Goal: Transaction & Acquisition: Purchase product/service

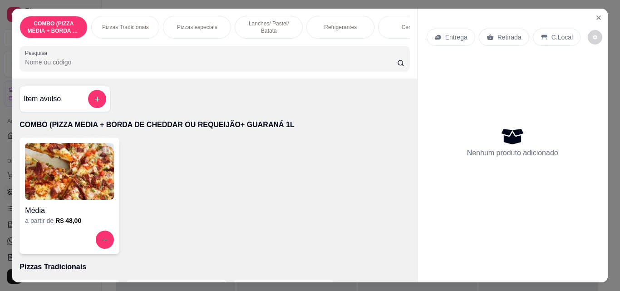
click at [131, 30] on div "Pizzas Tradicionais" at bounding box center [125, 27] width 68 height 23
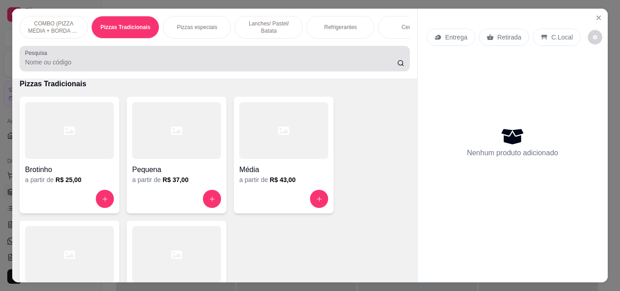
scroll to position [24, 0]
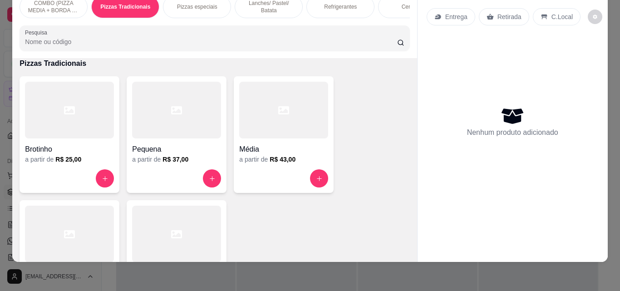
click at [54, 223] on div at bounding box center [69, 234] width 89 height 57
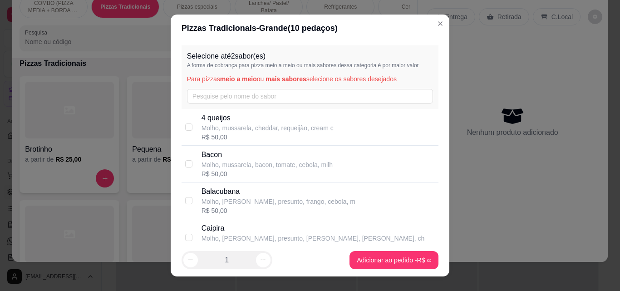
click at [215, 122] on p "4 queijos" at bounding box center [268, 118] width 132 height 11
checkbox input "true"
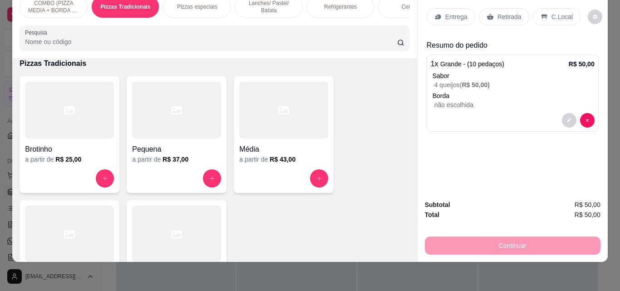
click at [64, 239] on icon at bounding box center [69, 234] width 11 height 11
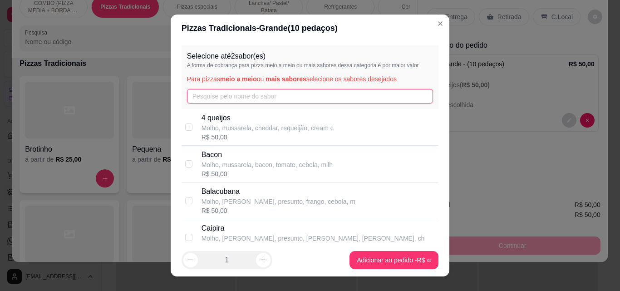
click at [228, 90] on input "text" at bounding box center [310, 96] width 246 height 15
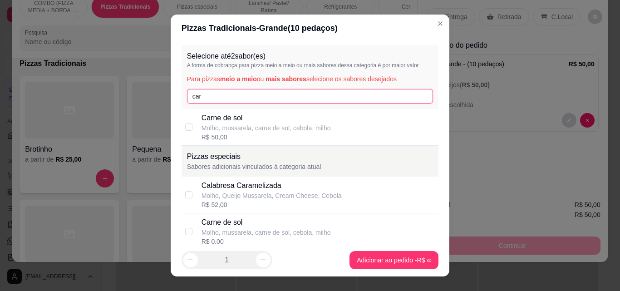
type input "car"
click at [230, 118] on p "Carne de sol" at bounding box center [266, 118] width 129 height 11
checkbox input "true"
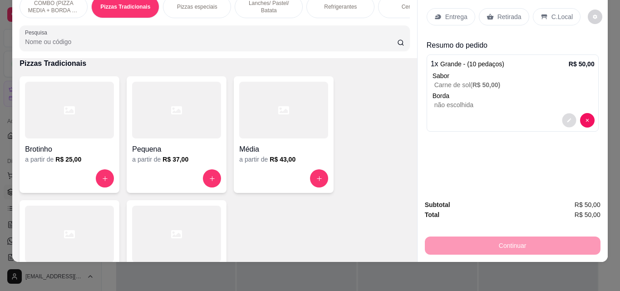
click at [562, 113] on button "decrease-product-quantity" at bounding box center [569, 120] width 14 height 14
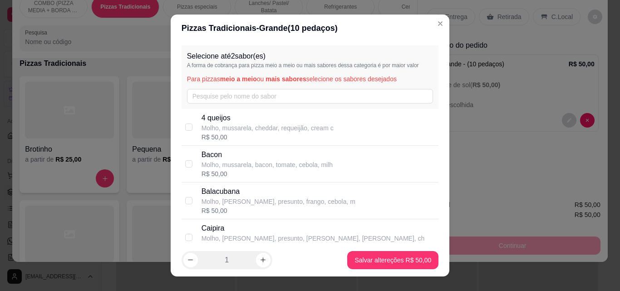
click at [286, 127] on p "Molho, mussarela, cheddar, requeijão, cream c" at bounding box center [268, 127] width 132 height 9
checkbox input "true"
click at [385, 249] on footer "1 Salvar altereções R$ 50,00" at bounding box center [310, 260] width 279 height 33
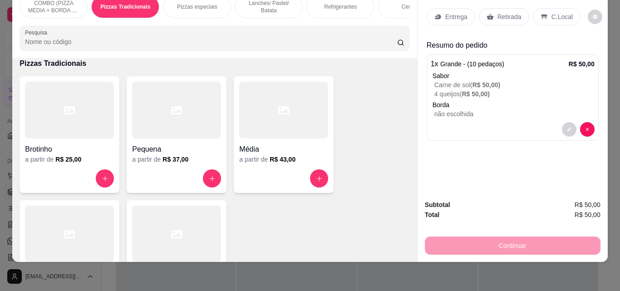
click at [86, 234] on div at bounding box center [69, 234] width 89 height 57
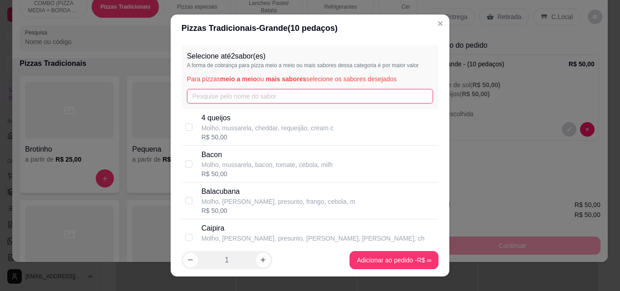
click at [241, 93] on input "text" at bounding box center [310, 96] width 246 height 15
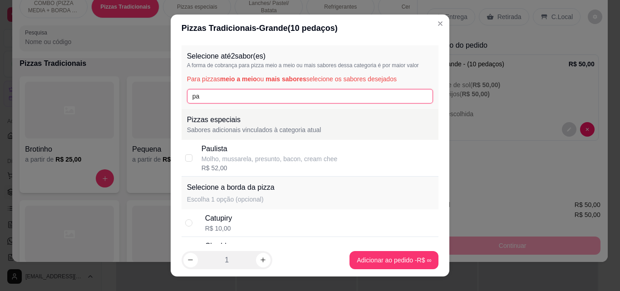
type input "pa"
click at [223, 154] on div "Molho, mussarela, presunto, bacon, cream chee" at bounding box center [270, 158] width 136 height 9
checkbox input "true"
click at [265, 101] on input "pa" at bounding box center [310, 96] width 246 height 15
type input "p"
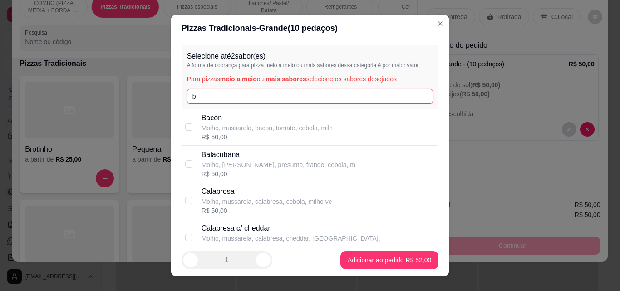
type input "b"
click at [240, 120] on p "Bacon" at bounding box center [267, 118] width 131 height 11
checkbox input "true"
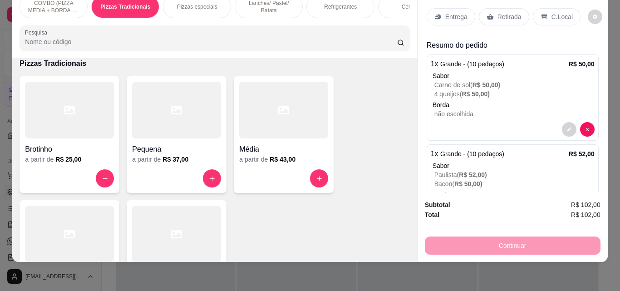
click at [440, 14] on div "Entrega" at bounding box center [451, 16] width 49 height 17
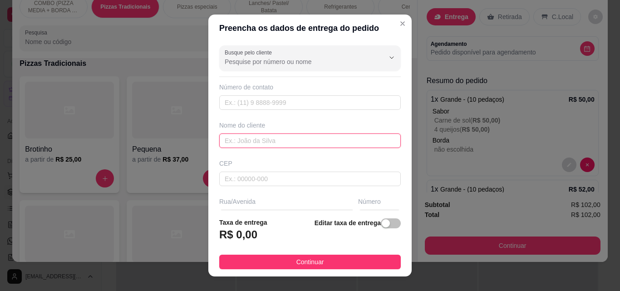
click at [240, 137] on input "text" at bounding box center [310, 140] width 182 height 15
type input "Poliana"
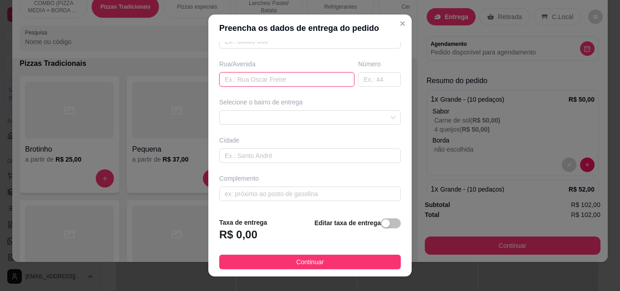
click at [284, 78] on input "text" at bounding box center [286, 79] width 135 height 15
type input "[DEMOGRAPHIC_DATA] [PERSON_NAME]"
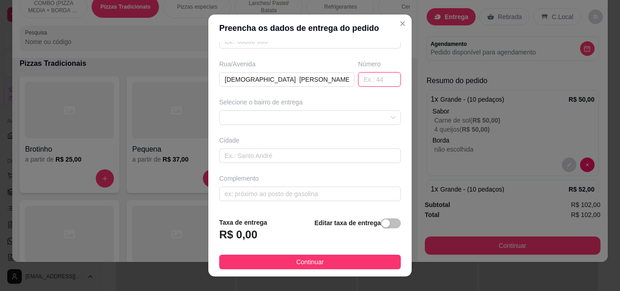
click at [375, 82] on input "text" at bounding box center [379, 79] width 43 height 15
click at [378, 112] on div "65d43782b6f0d4bdbaa348a3 65d437a0b6f0d4bdbaa348a6 Centro - [GEOGRAPHIC_DATA] - …" at bounding box center [310, 117] width 182 height 15
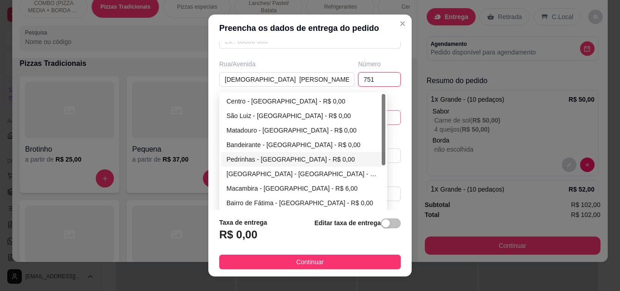
scroll to position [0, 0]
click at [382, 156] on div at bounding box center [384, 129] width 4 height 71
type input "751"
click at [267, 111] on div "São Luiz - [GEOGRAPHIC_DATA] - R$ 0,00" at bounding box center [302, 116] width 153 height 10
type input "São Miguel do Tapuio"
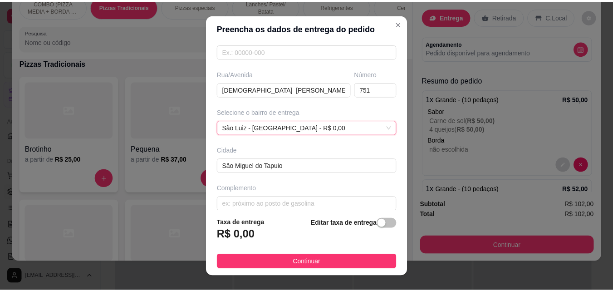
scroll to position [138, 0]
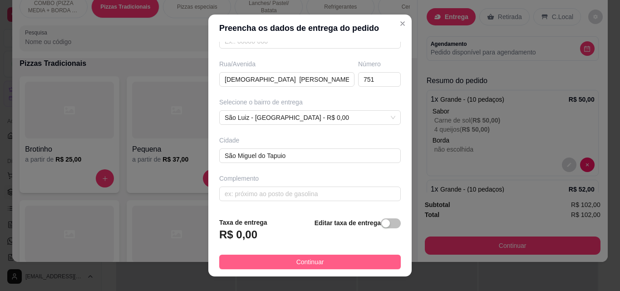
click at [308, 261] on span "Continuar" at bounding box center [310, 262] width 28 height 10
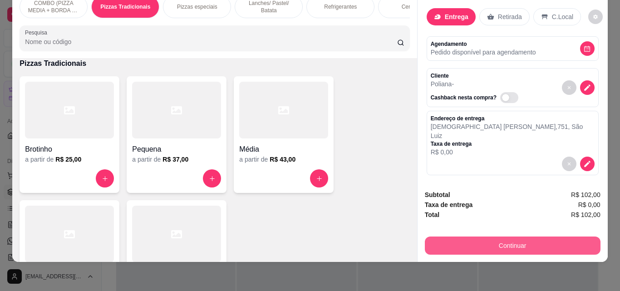
click at [526, 239] on button "Continuar" at bounding box center [513, 245] width 176 height 18
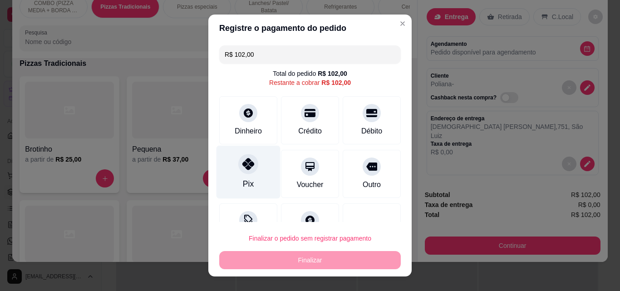
click at [260, 183] on div "Pix" at bounding box center [248, 172] width 64 height 53
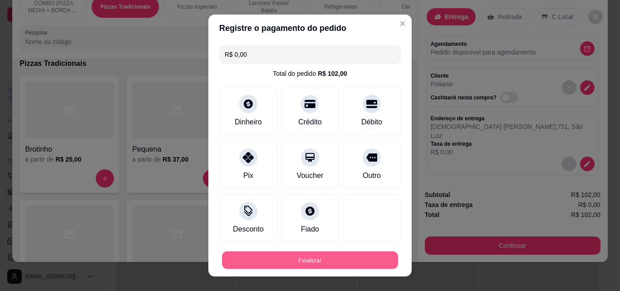
click at [286, 267] on button "Finalizar" at bounding box center [310, 260] width 176 height 18
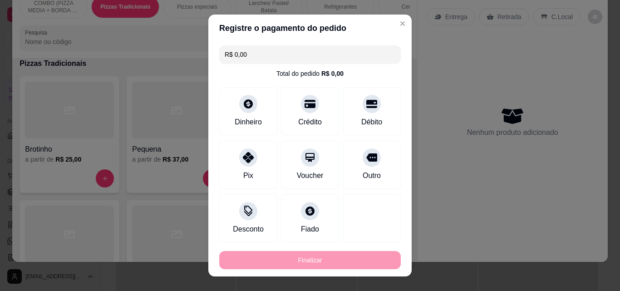
type input "-R$ 102,00"
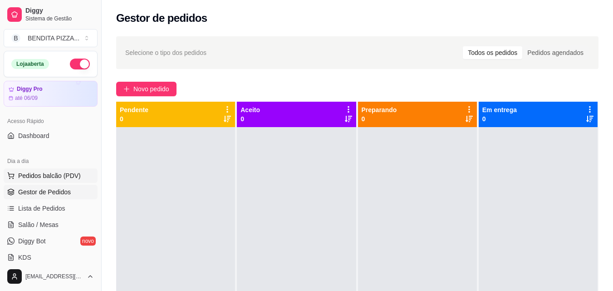
click at [48, 172] on span "Pedidos balcão (PDV)" at bounding box center [49, 175] width 63 height 9
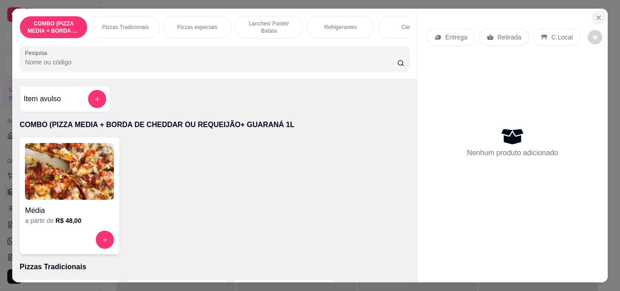
click at [596, 10] on button "Close" at bounding box center [598, 17] width 15 height 15
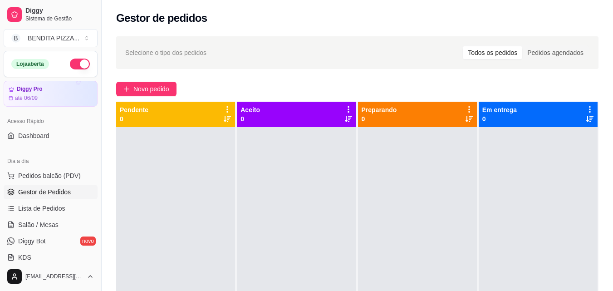
click at [61, 197] on link "Gestor de Pedidos" at bounding box center [51, 192] width 94 height 15
